Goal: Task Accomplishment & Management: Manage account settings

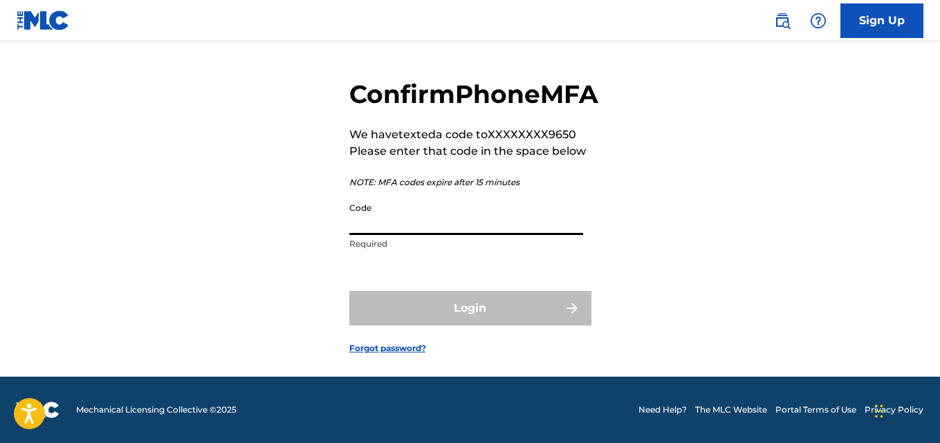
click at [445, 234] on input "Code" at bounding box center [466, 215] width 234 height 39
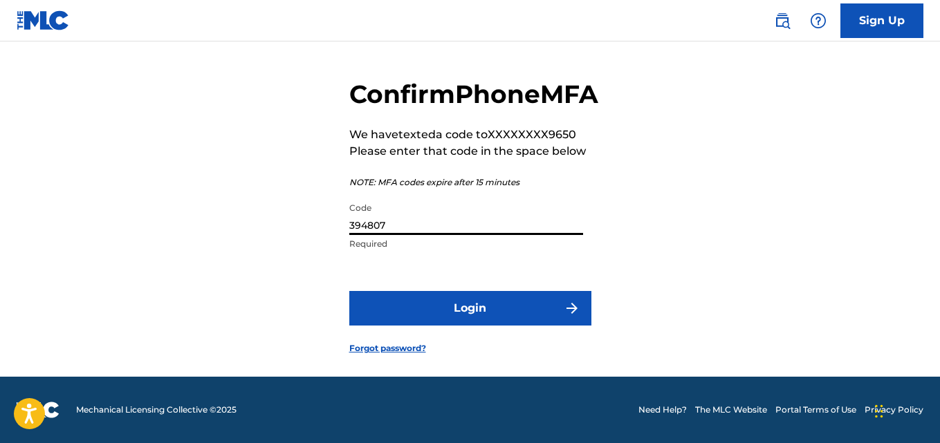
type input "394807"
click at [349, 291] on button "Login" at bounding box center [470, 308] width 242 height 35
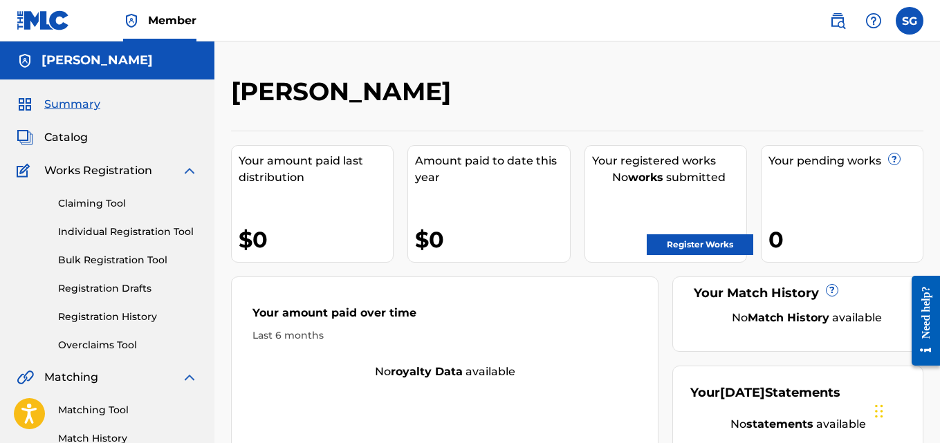
click at [624, 68] on div "Silas Gross Your amount paid last distribution $0 Amount paid to date this year…" at bounding box center [576, 415] width 725 height 749
click at [910, 22] on label at bounding box center [909, 21] width 28 height 28
click at [909, 21] on input "SG Silas Gross 03smgross@gmail.com Notification Preferences Profile Log out" at bounding box center [909, 21] width 0 height 0
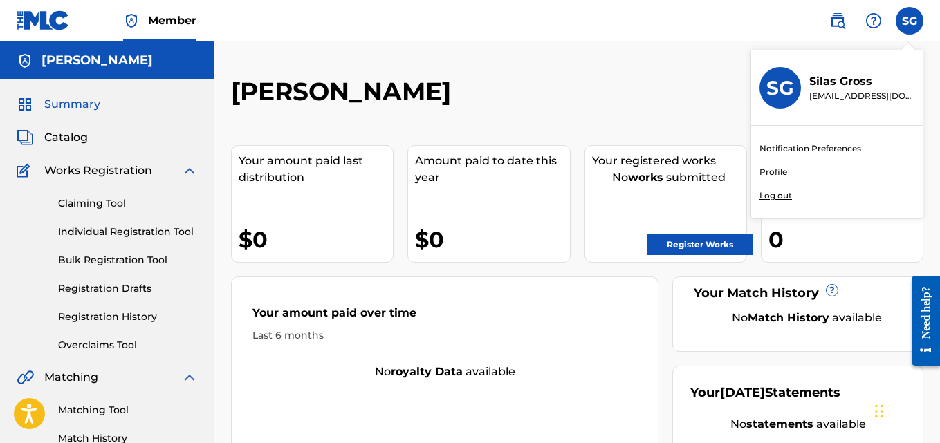
click at [772, 170] on link "Profile" at bounding box center [773, 172] width 28 height 12
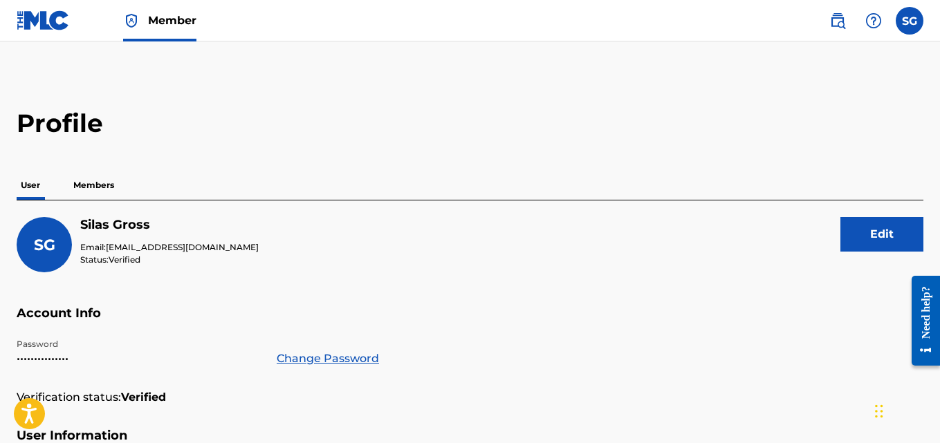
click at [84, 189] on p "Members" at bounding box center [93, 185] width 49 height 29
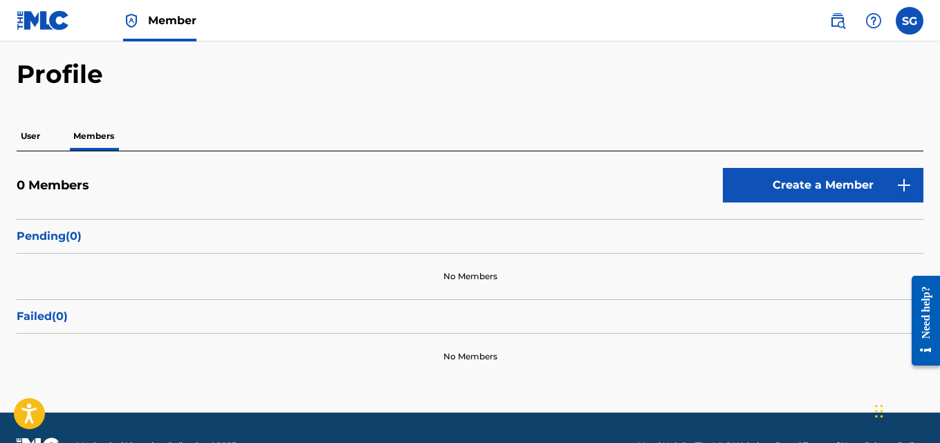
scroll to position [47, 0]
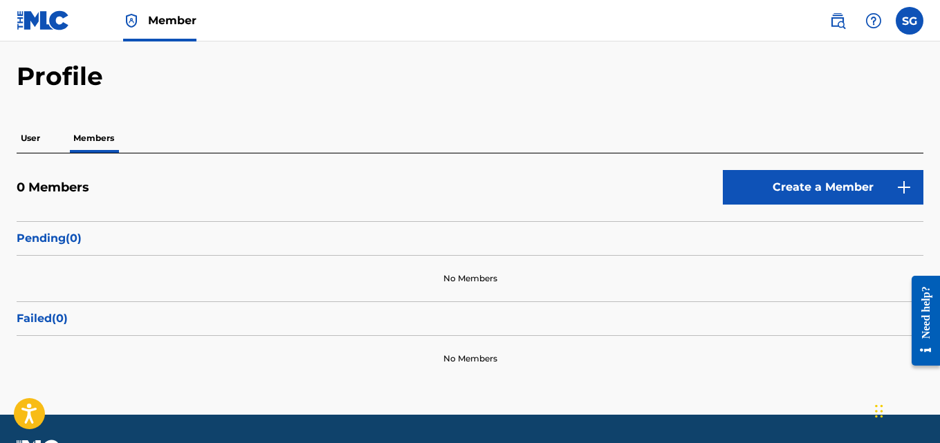
click at [26, 144] on p "User" at bounding box center [31, 138] width 28 height 29
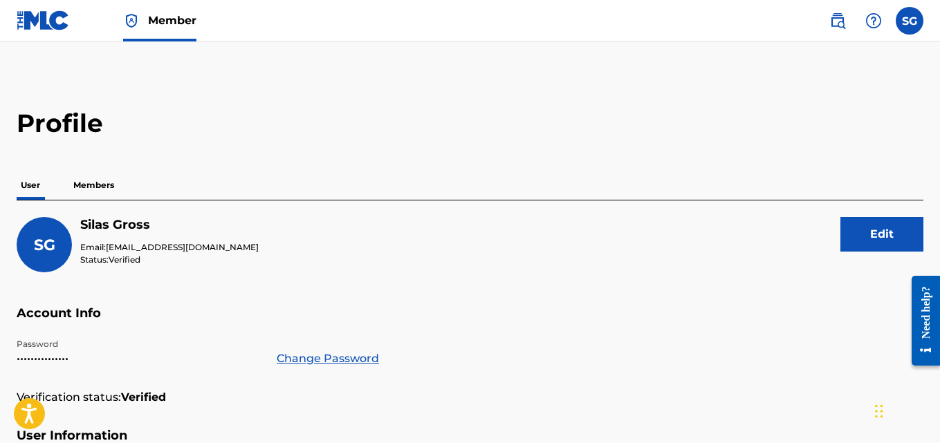
click at [44, 21] on img at bounding box center [43, 20] width 53 height 20
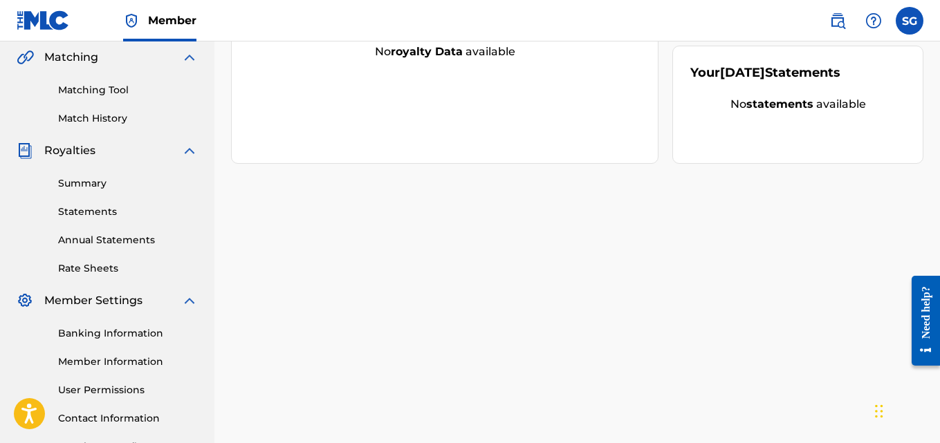
scroll to position [414, 0]
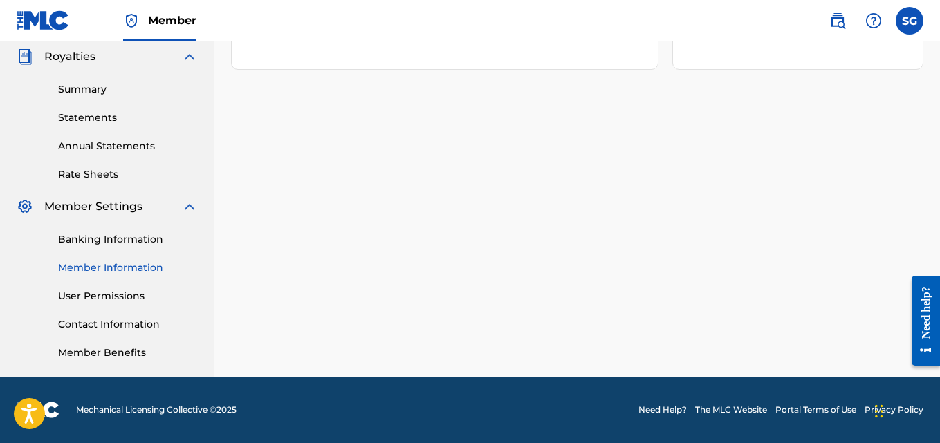
click at [97, 269] on link "Member Information" at bounding box center [128, 268] width 140 height 15
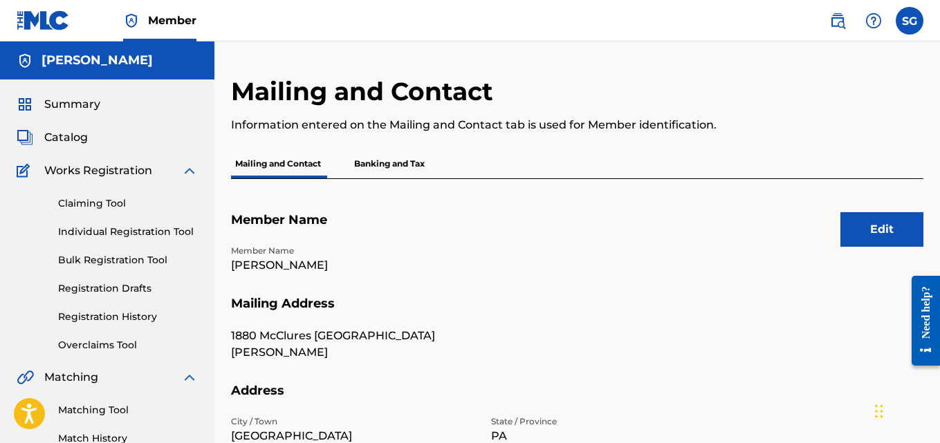
click at [389, 164] on p "Banking and Tax" at bounding box center [389, 163] width 79 height 29
